Goal: Task Accomplishment & Management: Use online tool/utility

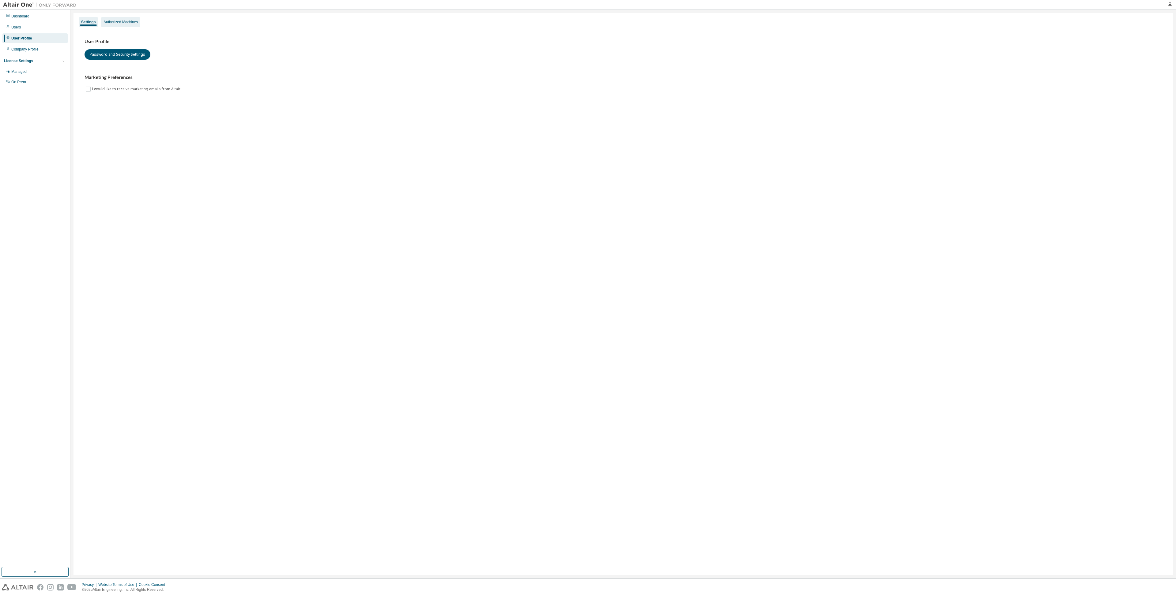
click at [114, 21] on div "Authorized Machines" at bounding box center [120, 22] width 34 height 5
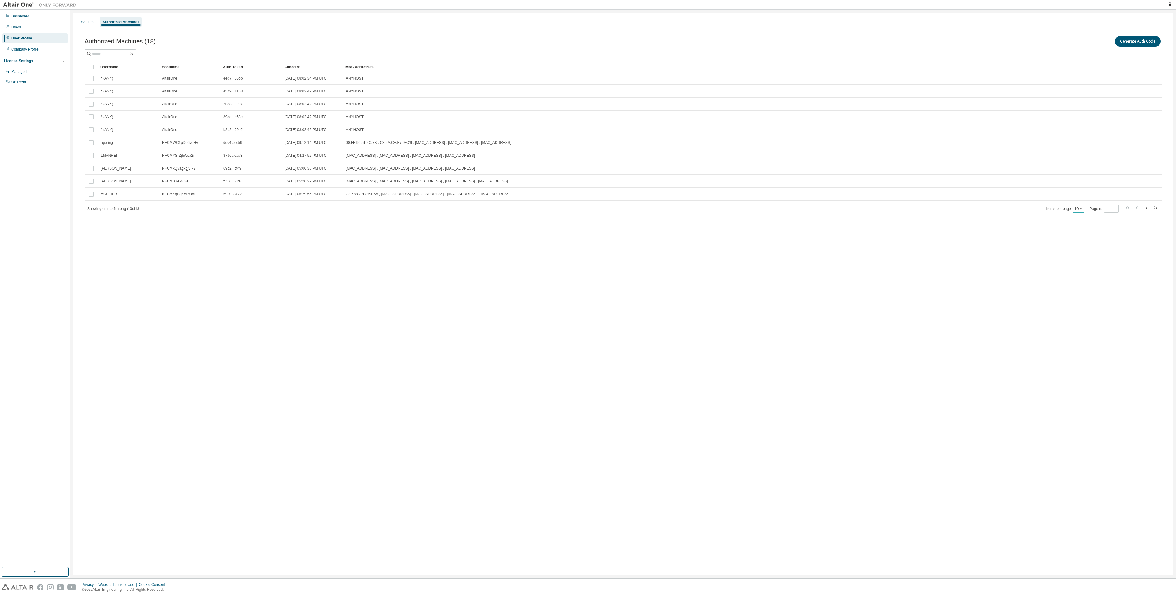
click at [1080, 207] on icon "button" at bounding box center [1081, 209] width 4 height 4
click at [1084, 239] on div "50" at bounding box center [1097, 238] width 49 height 7
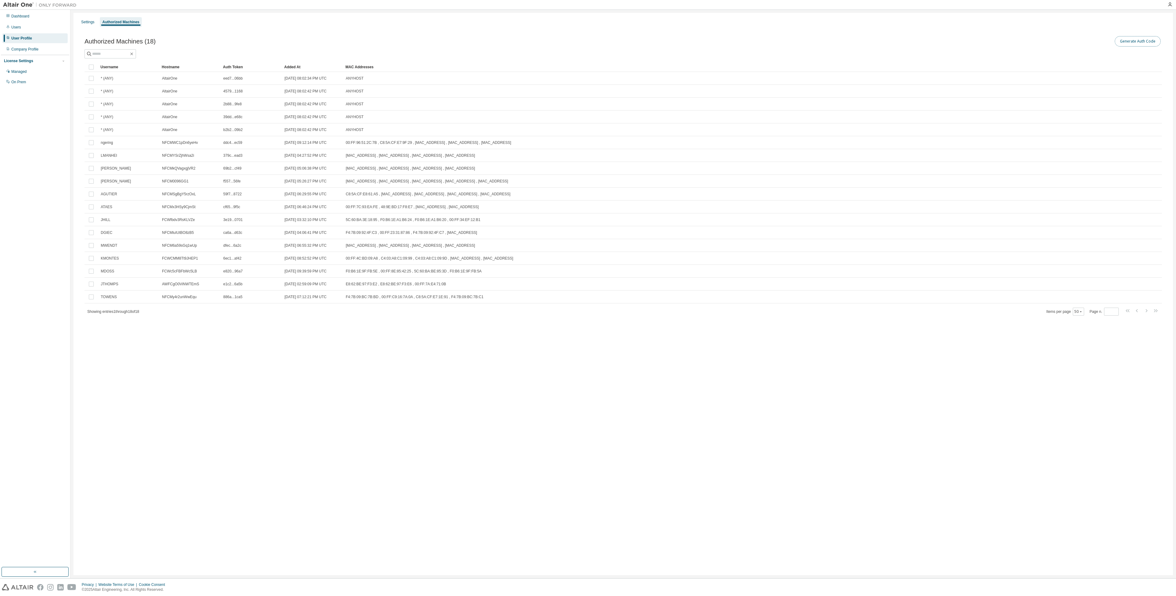
click at [1137, 39] on button "Generate Auth Code" at bounding box center [1137, 41] width 46 height 10
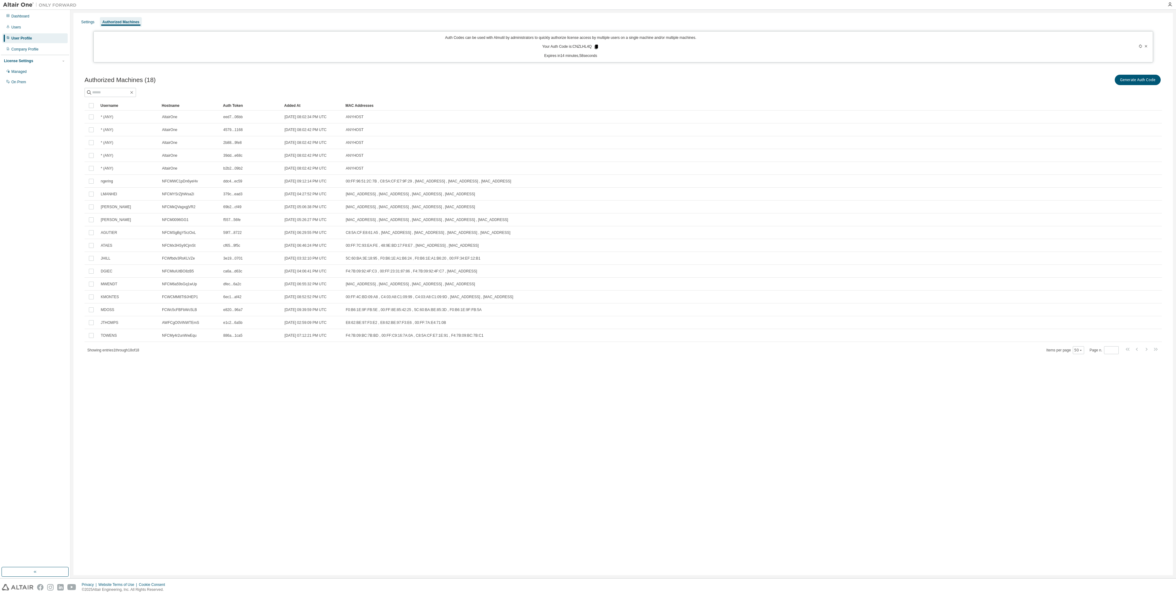
click at [595, 46] on icon at bounding box center [596, 47] width 6 height 6
click at [14, 27] on div "Users" at bounding box center [15, 27] width 9 height 5
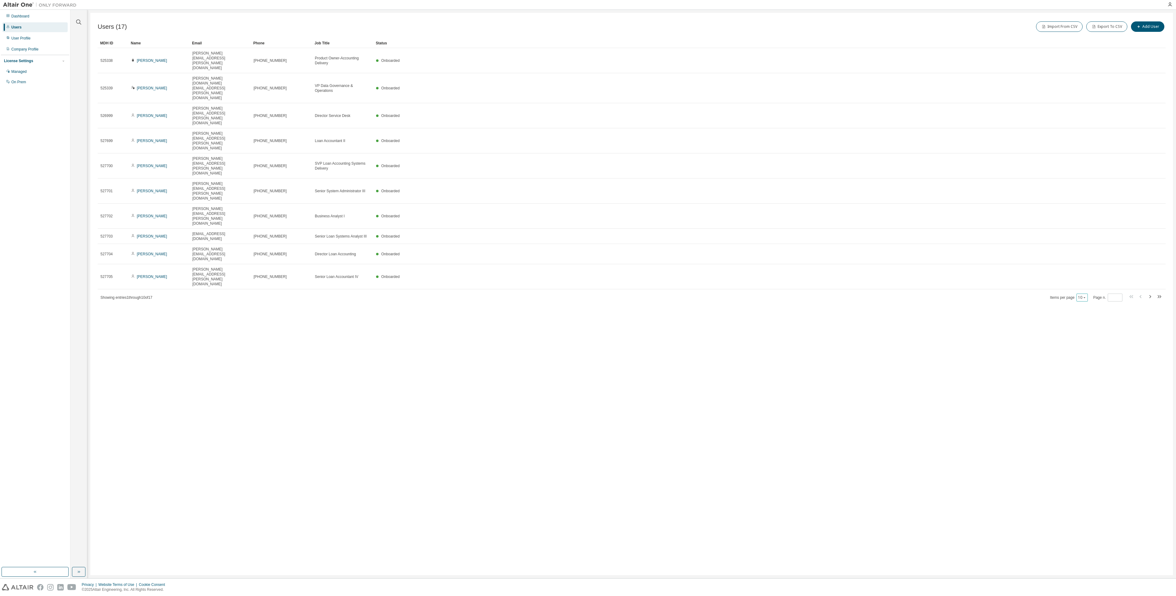
click at [1086, 294] on div "10" at bounding box center [1081, 298] width 11 height 8
click at [1085, 296] on icon "button" at bounding box center [1084, 298] width 4 height 4
click at [1090, 203] on div "50" at bounding box center [1101, 205] width 49 height 7
